Goal: Contribute content: Add original content to the website for others to see

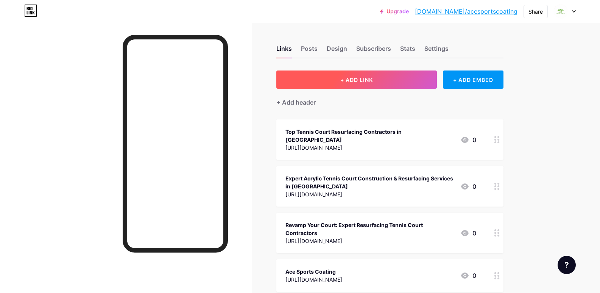
click at [358, 87] on button "+ ADD LINK" at bounding box center [356, 79] width 161 height 18
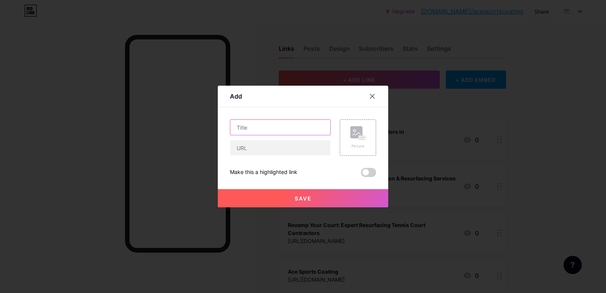
click at [285, 134] on input "text" at bounding box center [280, 127] width 100 height 15
click at [279, 148] on input "text" at bounding box center [280, 147] width 100 height 15
paste input "[URL][DOMAIN_NAME]"
type input "[URL][DOMAIN_NAME]"
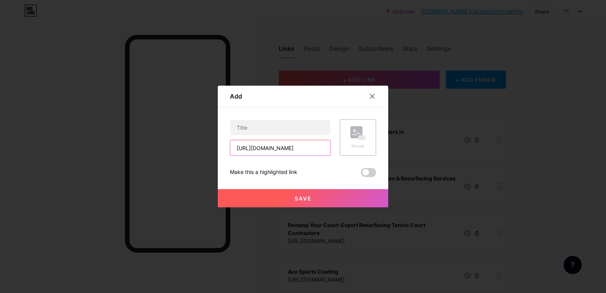
scroll to position [0, 0]
click at [283, 119] on div "Content YouTube Play YouTube video without leaving your page. ADD Vimeo Play Vi…" at bounding box center [303, 142] width 146 height 70
click at [276, 126] on input "text" at bounding box center [280, 127] width 100 height 15
paste input "Ultimate Guide: Outdoor Tennis Court Resurfacing & Pickleball Paint"
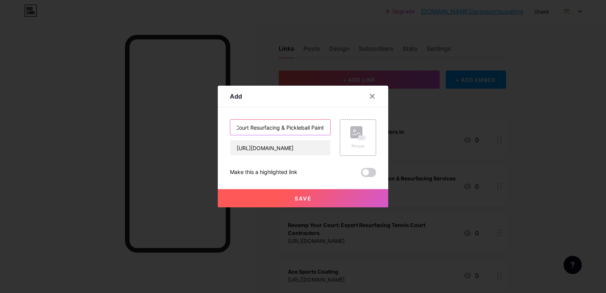
type input "Ultimate Guide: Outdoor Tennis Court Resurfacing & Pickleball Paint"
click at [366, 175] on span at bounding box center [368, 172] width 15 height 9
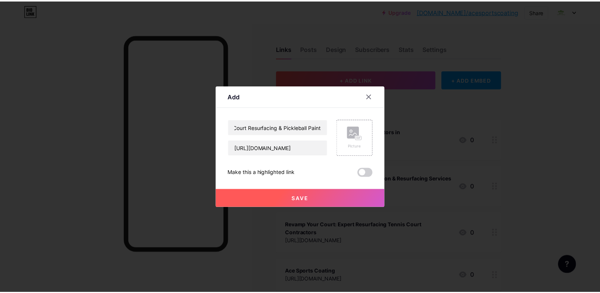
scroll to position [0, 0]
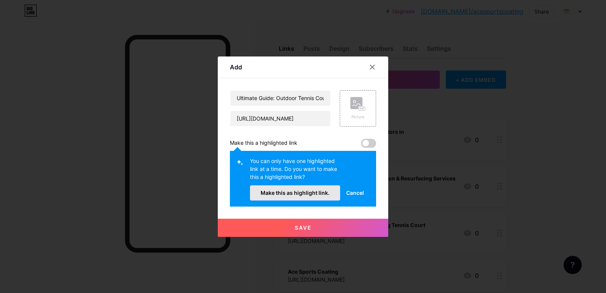
click at [304, 193] on span "Make this as highlight link." at bounding box center [294, 192] width 69 height 6
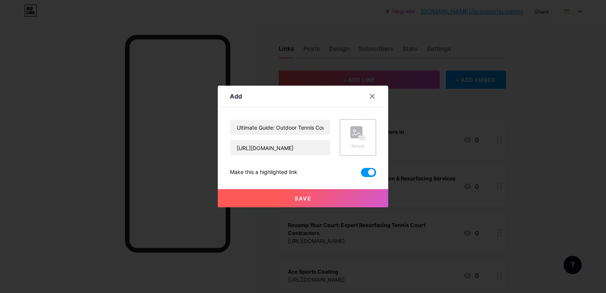
click at [302, 202] on button "Save" at bounding box center [303, 198] width 170 height 18
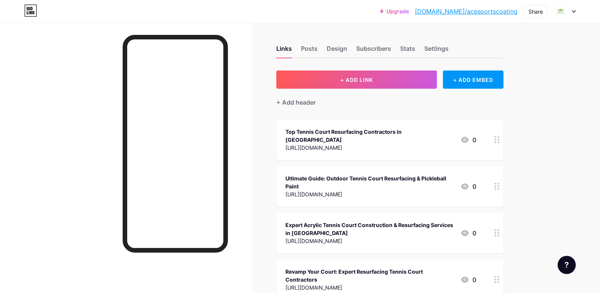
drag, startPoint x: 492, startPoint y: 180, endPoint x: 491, endPoint y: 126, distance: 53.8
click at [491, 126] on span "Top Tennis Court Resurfacing Contractors in [GEOGRAPHIC_DATA] [URL][DOMAIN_NAME…" at bounding box center [389, 267] width 227 height 296
click at [465, 13] on link "[DOMAIN_NAME]/acesportscoating" at bounding box center [466, 11] width 103 height 9
